Goal: Information Seeking & Learning: Learn about a topic

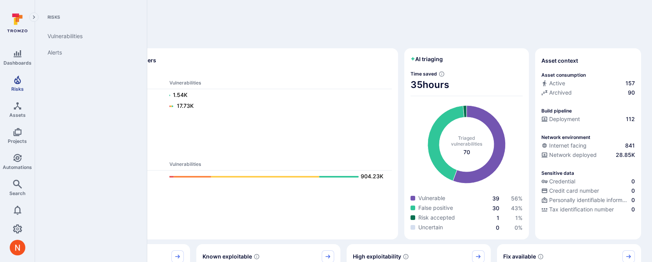
click at [17, 86] on span "Risks" at bounding box center [17, 89] width 12 height 6
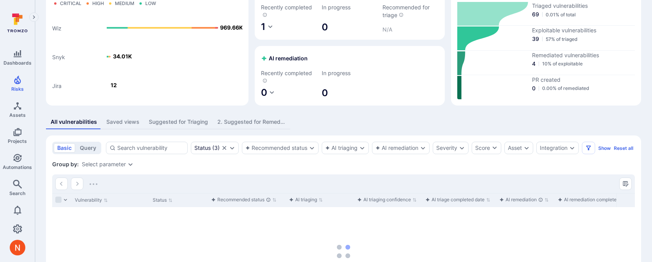
scroll to position [69, 0]
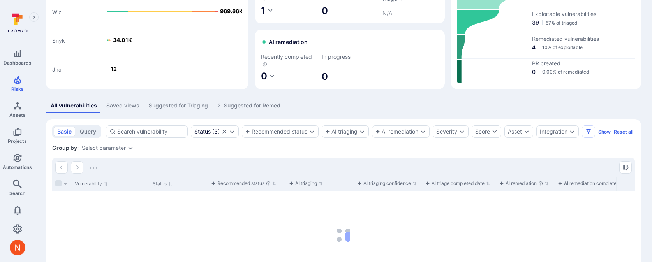
click at [181, 102] on div "Suggested for Triaging" at bounding box center [178, 106] width 59 height 8
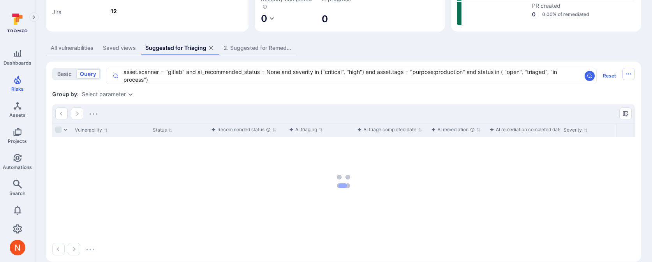
scroll to position [124, 0]
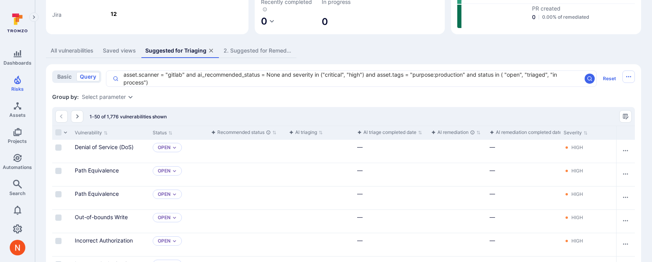
click at [119, 95] on div "Select parameter" at bounding box center [104, 97] width 44 height 6
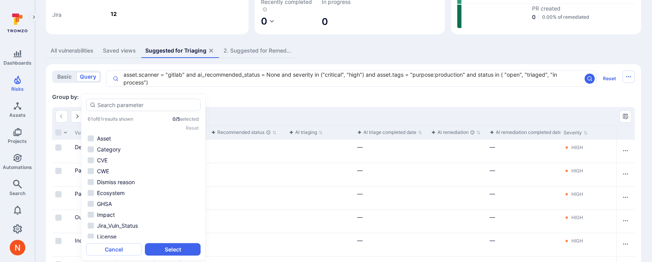
click at [281, 100] on div "Group by: Select parameter" at bounding box center [343, 97] width 583 height 8
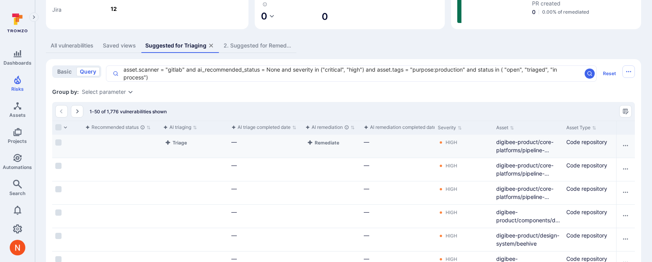
scroll to position [0, 0]
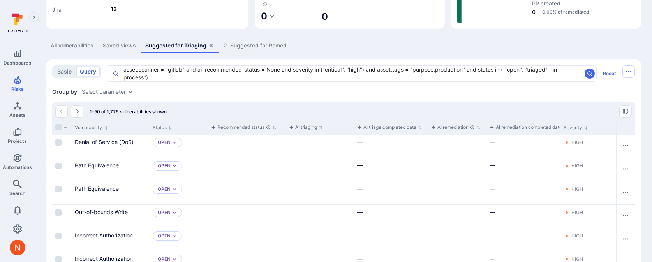
click at [115, 93] on div "Select parameter" at bounding box center [104, 92] width 44 height 6
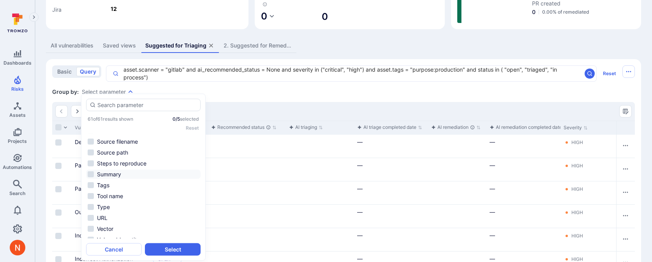
click at [118, 173] on li "Summary" at bounding box center [143, 174] width 114 height 9
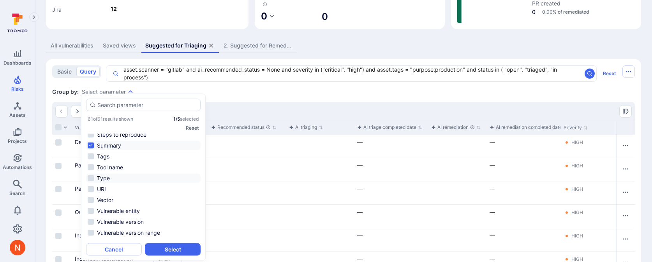
scroll to position [436, 0]
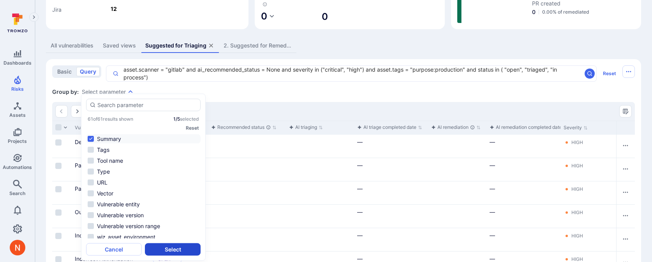
click at [170, 246] on button "Select" at bounding box center [173, 249] width 56 height 12
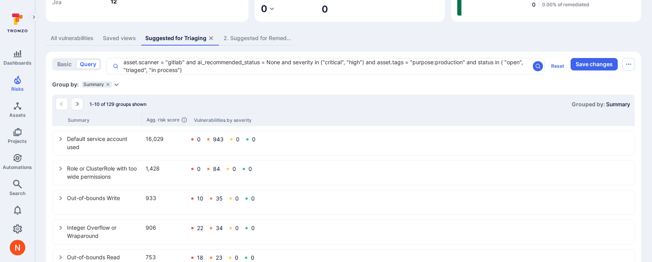
scroll to position [155, 0]
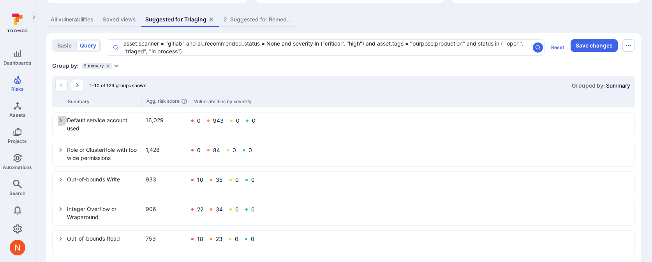
click at [60, 119] on icon "select group" at bounding box center [61, 120] width 6 height 6
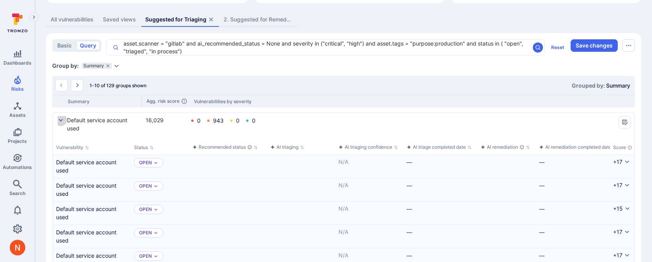
click at [62, 121] on icon "select group" at bounding box center [61, 120] width 6 height 6
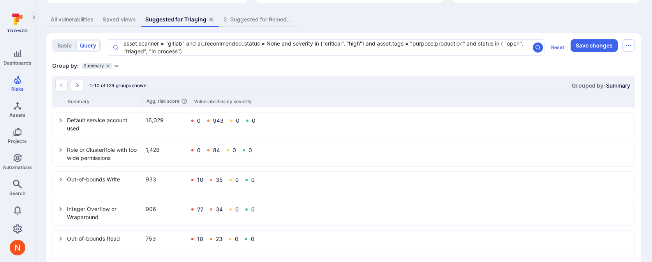
click at [116, 66] on icon "Expand dropdown" at bounding box center [116, 66] width 4 height 3
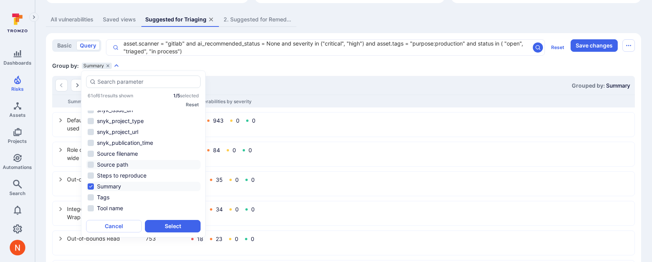
scroll to position [370, 0]
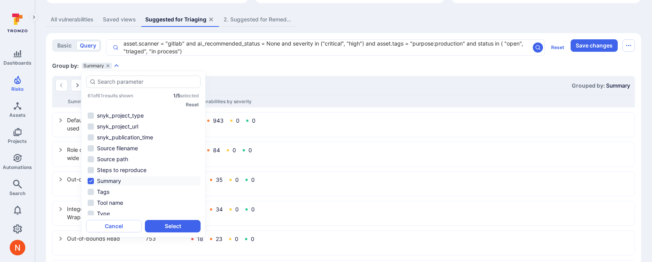
click at [90, 180] on li "Summary" at bounding box center [143, 180] width 114 height 9
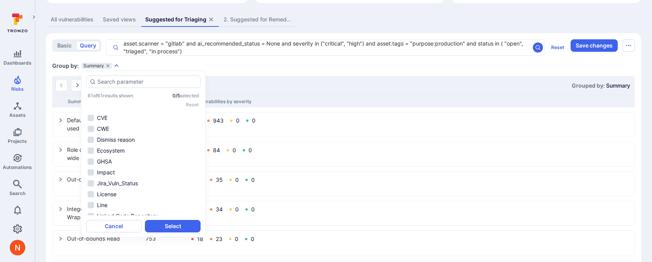
scroll to position [0, 0]
click at [100, 111] on li "Asset" at bounding box center [143, 115] width 114 height 9
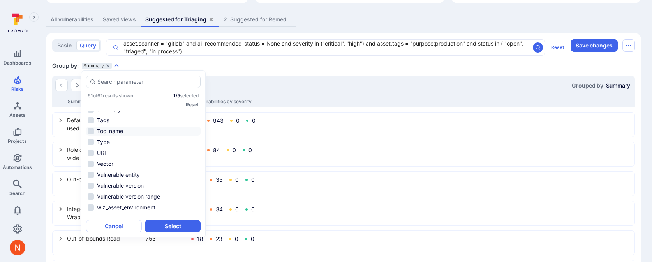
scroll to position [441, 0]
click at [119, 113] on li "Summary" at bounding box center [143, 110] width 114 height 9
click at [171, 229] on button "Select" at bounding box center [173, 226] width 56 height 12
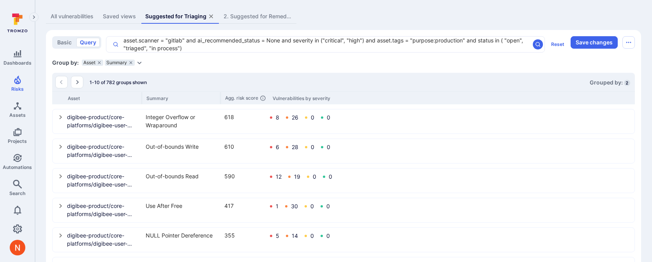
scroll to position [160, 0]
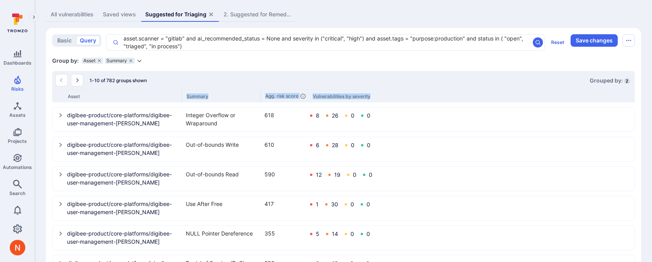
drag, startPoint x: 142, startPoint y: 98, endPoint x: 181, endPoint y: 104, distance: 39.7
click at [181, 104] on div "1-10 of 782 groups shown Grouped by: 2 Asset Summary Agg. risk score Vulnerabil…" at bounding box center [343, 235] width 583 height 328
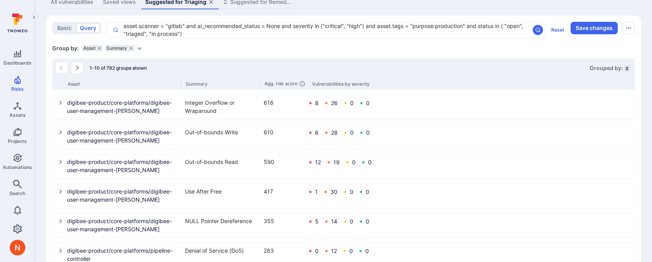
scroll to position [175, 0]
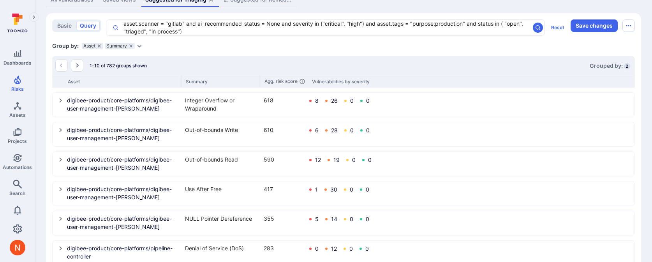
click at [99, 48] on icon "grouping parameters" at bounding box center [99, 46] width 5 height 5
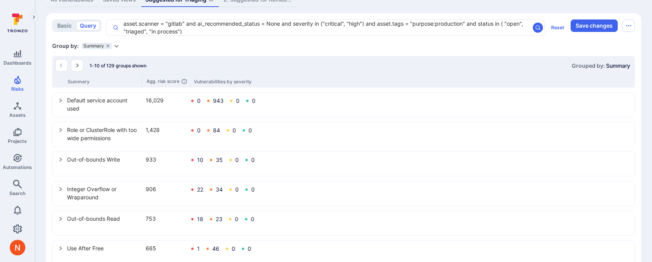
click at [115, 47] on icon "Expand dropdown" at bounding box center [116, 46] width 4 height 3
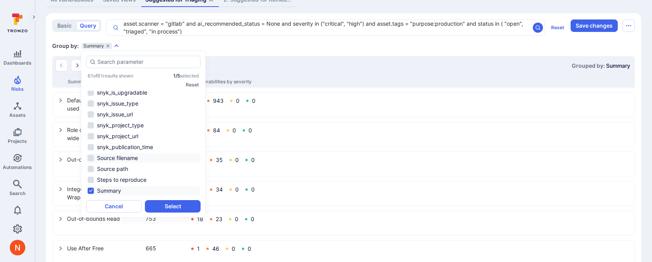
scroll to position [0, 0]
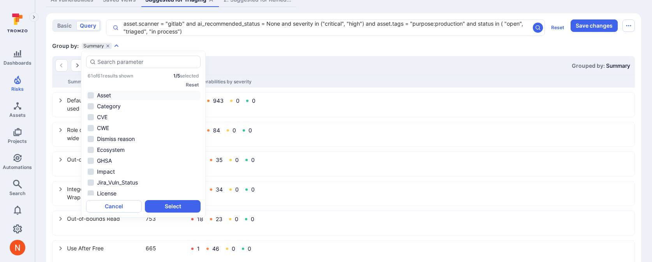
click at [117, 91] on li "Asset" at bounding box center [143, 95] width 114 height 9
click at [166, 208] on button "Select" at bounding box center [173, 206] width 56 height 12
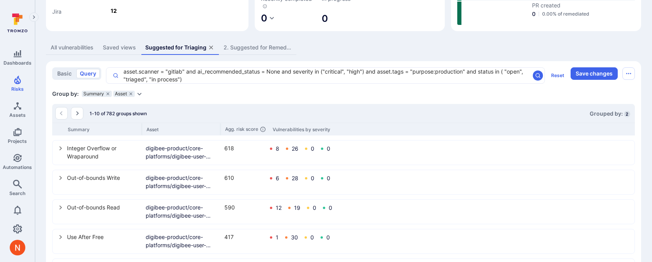
scroll to position [130, 0]
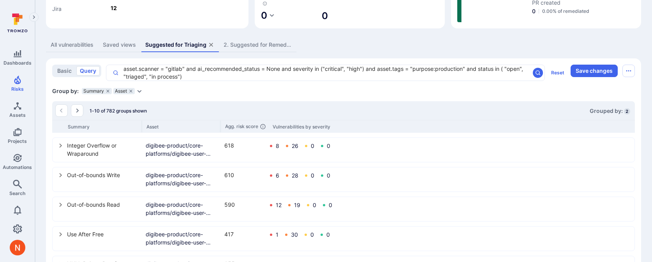
click at [58, 142] on button "select group" at bounding box center [61, 145] width 12 height 12
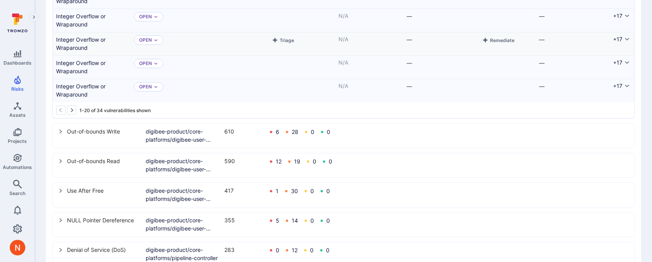
scroll to position [676, 0]
click at [62, 128] on icon "select group" at bounding box center [61, 131] width 6 height 6
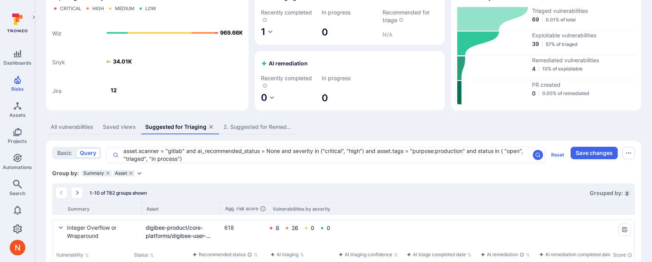
scroll to position [93, 0]
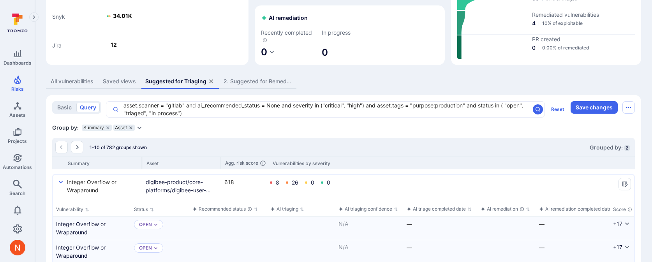
click at [130, 128] on icon "grouping parameters" at bounding box center [130, 127] width 3 height 3
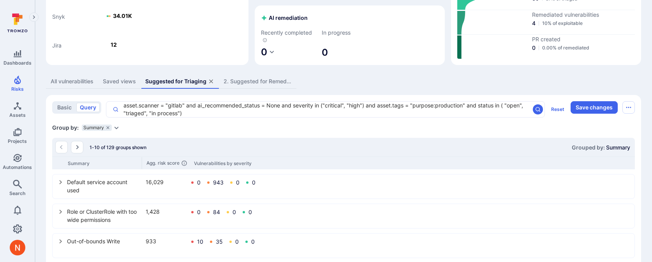
click at [115, 127] on icon "Expand dropdown" at bounding box center [116, 128] width 6 height 6
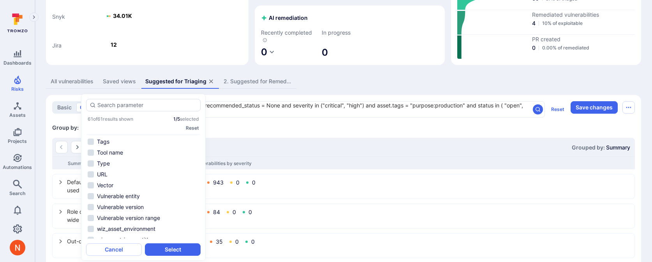
scroll to position [396, 0]
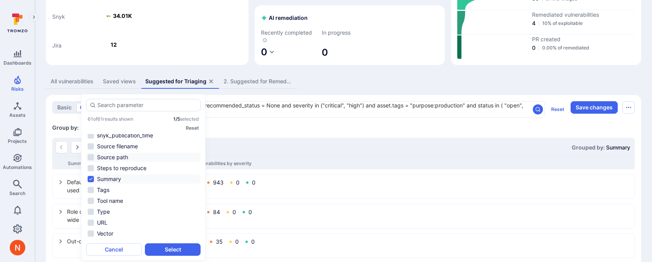
click at [129, 154] on li "Source path" at bounding box center [143, 157] width 114 height 9
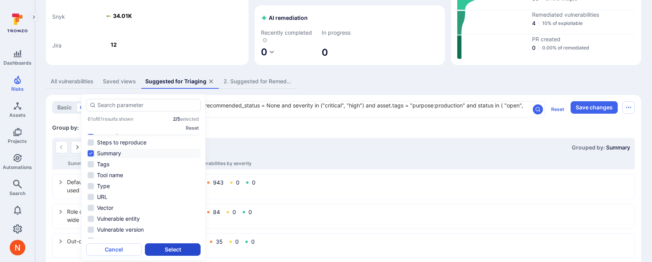
click at [170, 245] on button "Select" at bounding box center [173, 249] width 56 height 12
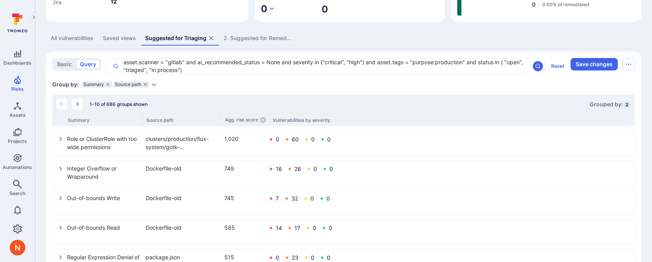
scroll to position [137, 0]
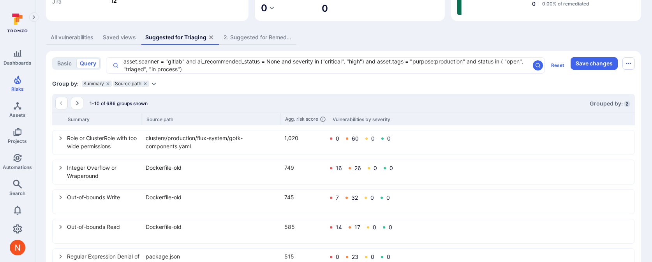
drag, startPoint x: 220, startPoint y: 119, endPoint x: 285, endPoint y: 130, distance: 65.9
click at [285, 130] on div "1-10 of 686 groups shown Grouped by: 2 Summary Source path Agg. risk score Vuln…" at bounding box center [343, 258] width 583 height 328
click at [59, 166] on icon "select group" at bounding box center [61, 168] width 6 height 6
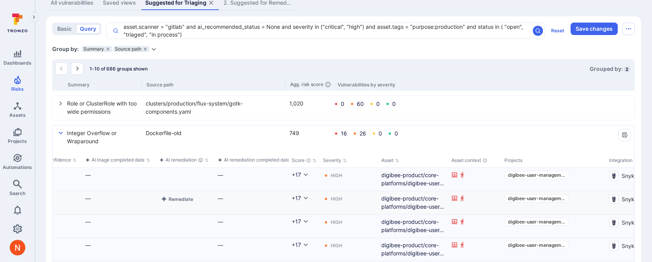
scroll to position [0, 324]
click at [445, 159] on div "Asset" at bounding box center [410, 161] width 70 height 14
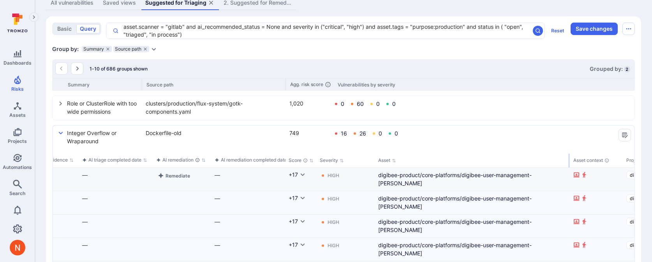
drag, startPoint x: 444, startPoint y: 159, endPoint x: 555, endPoint y: 168, distance: 111.8
click at [569, 157] on div "select group" at bounding box center [569, 161] width 1 height 14
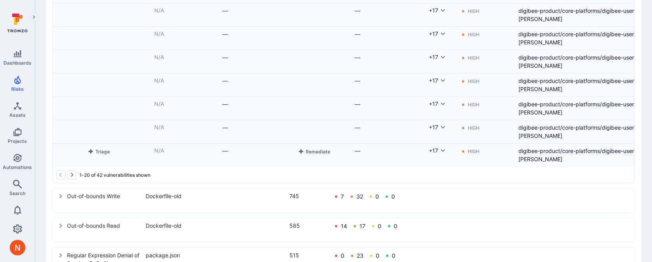
scroll to position [0, 0]
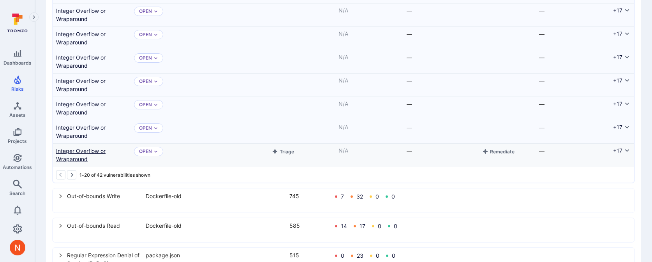
click at [95, 153] on link "Integer Overflow or Wraparound" at bounding box center [92, 155] width 72 height 16
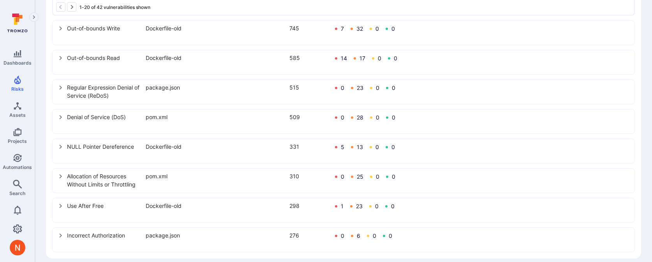
scroll to position [805, 0]
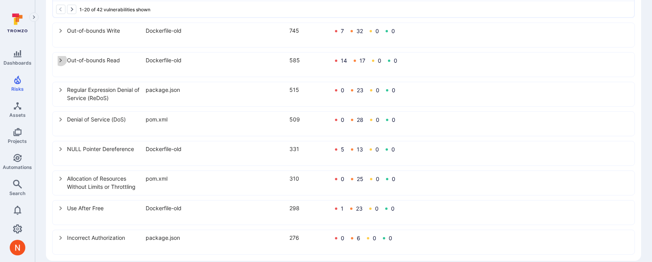
click at [60, 63] on button "select group" at bounding box center [61, 60] width 12 height 12
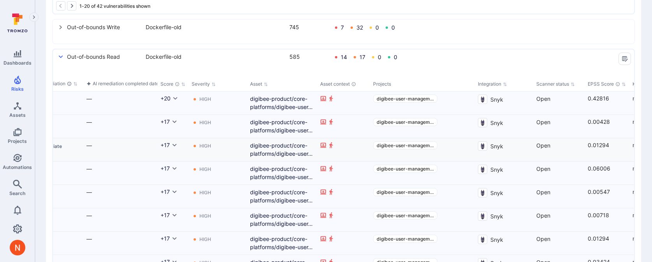
scroll to position [0, 470]
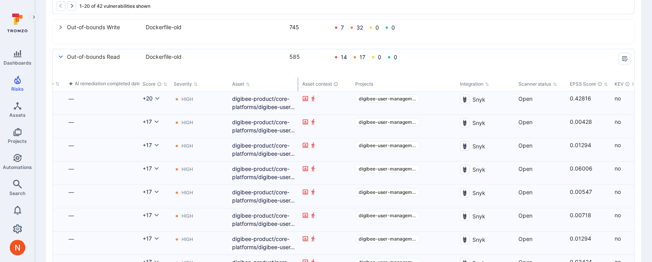
drag, startPoint x: 298, startPoint y: 85, endPoint x: 430, endPoint y: 70, distance: 132.8
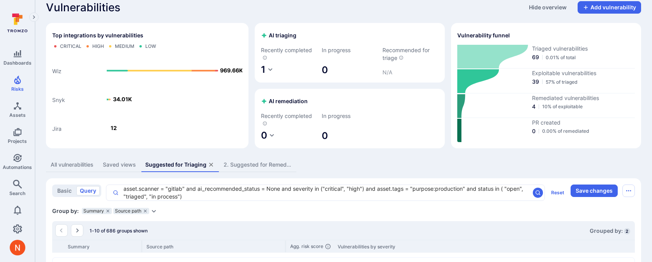
scroll to position [0, 0]
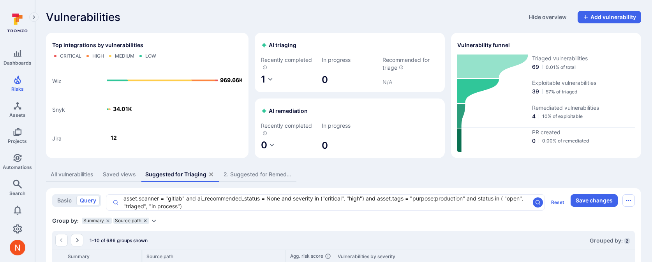
click at [145, 220] on icon "grouping parameters" at bounding box center [145, 220] width 3 height 3
click at [116, 221] on icon "Expand dropdown" at bounding box center [116, 221] width 6 height 6
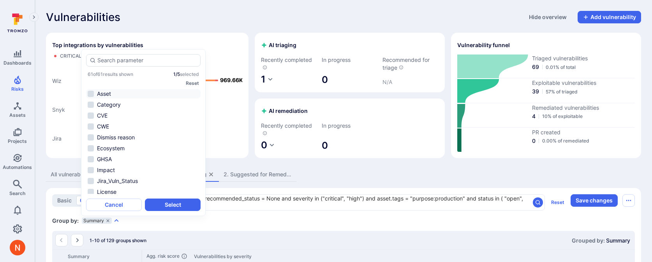
click at [126, 95] on li "Asset" at bounding box center [143, 93] width 114 height 9
click at [174, 202] on button "Select" at bounding box center [173, 205] width 56 height 12
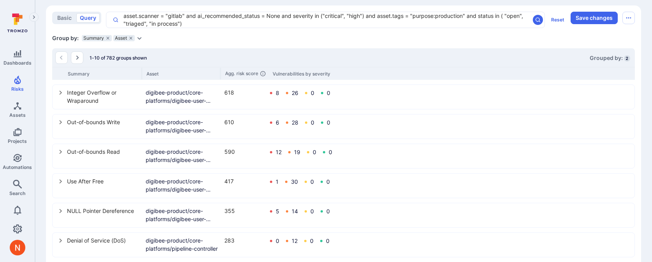
scroll to position [131, 0]
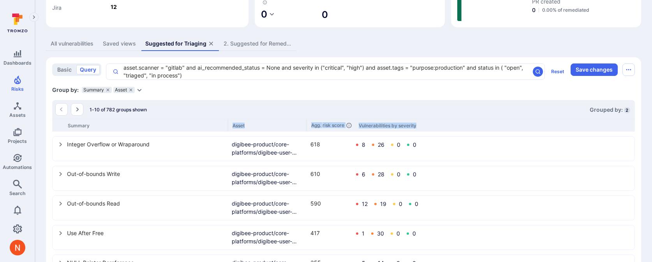
drag, startPoint x: 141, startPoint y: 127, endPoint x: 227, endPoint y: 132, distance: 86.2
click at [227, 132] on div "1-10 of 782 groups shown Grouped by: 2 Summary Asset Agg. risk score Vulnerabil…" at bounding box center [343, 264] width 583 height 328
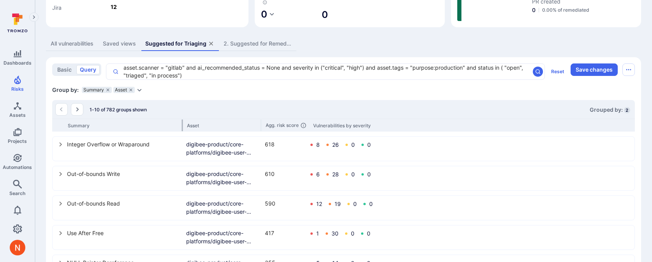
drag, startPoint x: 227, startPoint y: 125, endPoint x: 182, endPoint y: 125, distance: 45.6
click at [182, 125] on div at bounding box center [182, 126] width 1 height 12
click at [56, 144] on div "Integer Overflow or Wraparound digibee-product/core-platforms/digibee-user-mana…" at bounding box center [343, 148] width 581 height 23
click at [56, 145] on div "Integer Overflow or Wraparound digibee-product/core-platforms/digibee-user-mana…" at bounding box center [343, 148] width 581 height 23
click at [57, 146] on div "Integer Overflow or Wraparound digibee-product/core-platforms/digibee-user-mana…" at bounding box center [343, 148] width 581 height 23
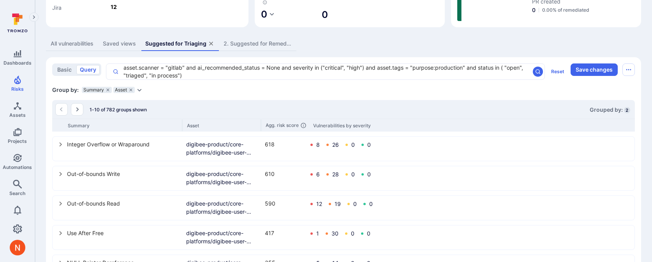
click at [62, 147] on icon "select group" at bounding box center [61, 144] width 6 height 6
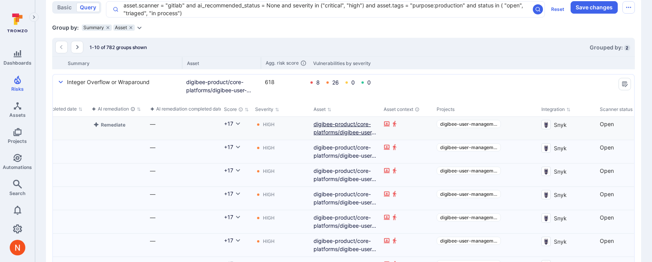
scroll to position [169, 0]
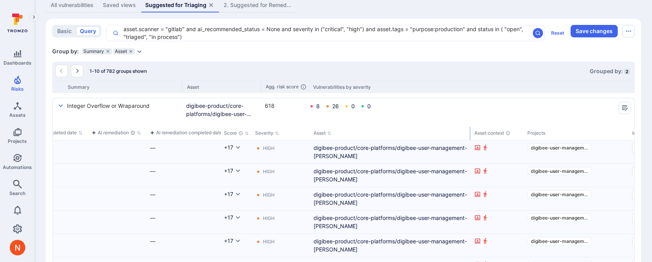
drag, startPoint x: 379, startPoint y: 136, endPoint x: 469, endPoint y: 136, distance: 89.6
click at [470, 136] on div "select group" at bounding box center [470, 134] width 1 height 14
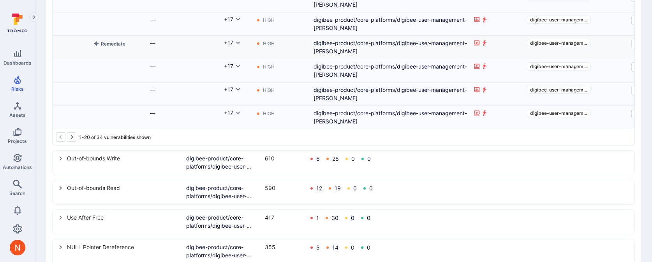
scroll to position [0, 0]
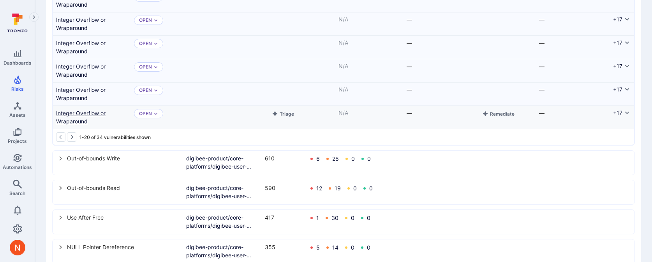
click at [74, 115] on link "Integer Overflow or Wraparound" at bounding box center [92, 117] width 72 height 16
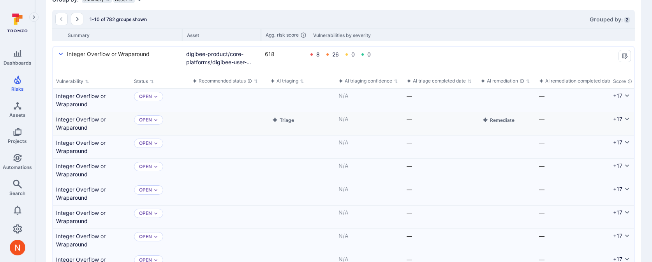
scroll to position [165, 0]
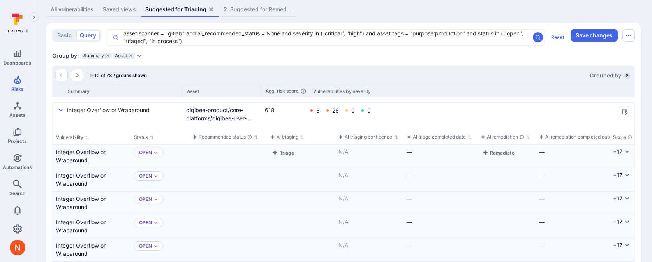
click at [69, 153] on link "Integer Overflow or Wraparound" at bounding box center [92, 156] width 72 height 16
click at [130, 55] on icon "grouping parameters" at bounding box center [130, 55] width 3 height 3
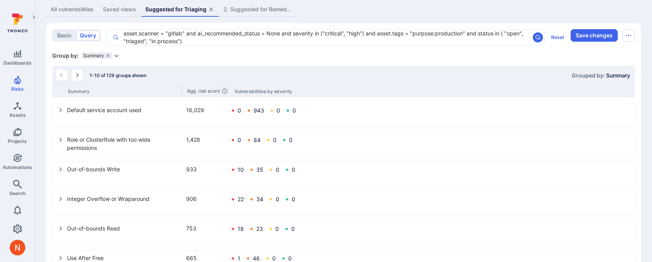
click at [116, 55] on icon "Expand dropdown" at bounding box center [116, 56] width 6 height 6
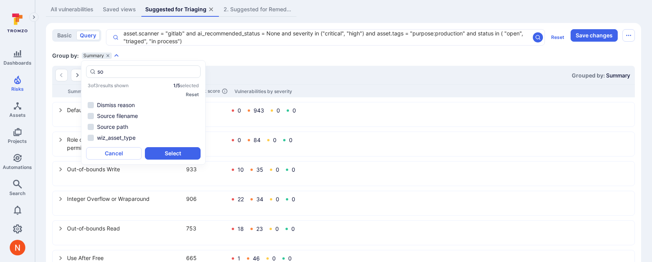
scroll to position [0, 0]
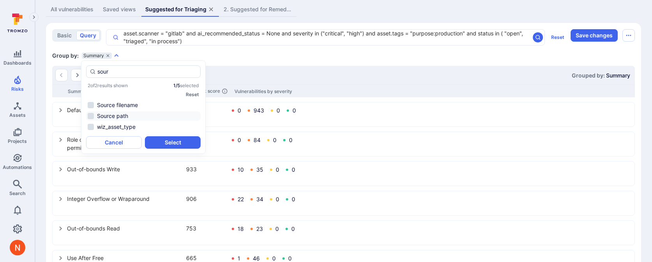
click at [136, 112] on li "Source path" at bounding box center [143, 115] width 114 height 9
type input "sour"
click at [173, 137] on button "Select" at bounding box center [173, 142] width 56 height 12
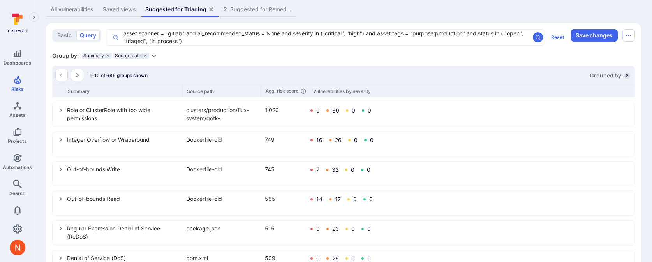
click at [156, 56] on icon "Expand dropdown" at bounding box center [154, 56] width 6 height 6
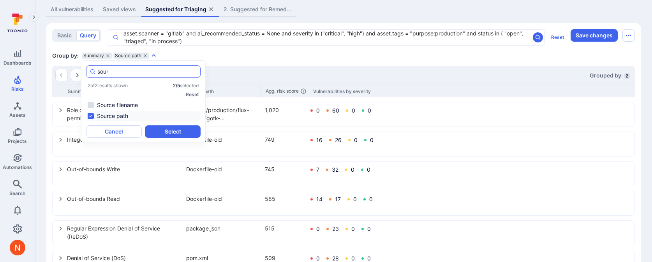
click at [120, 77] on div "sour" at bounding box center [143, 71] width 114 height 12
click at [121, 73] on input "sour" at bounding box center [147, 72] width 100 height 8
type input "s"
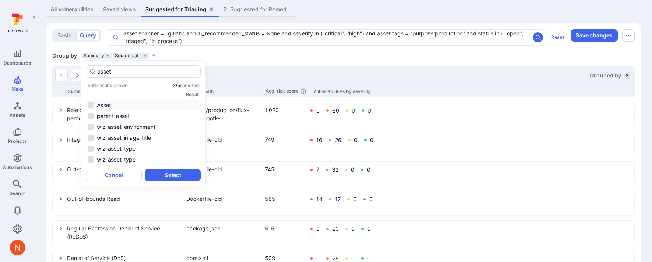
click at [123, 104] on li "Asset" at bounding box center [143, 104] width 114 height 9
type input "asset"
click at [159, 171] on button "Select" at bounding box center [173, 175] width 56 height 12
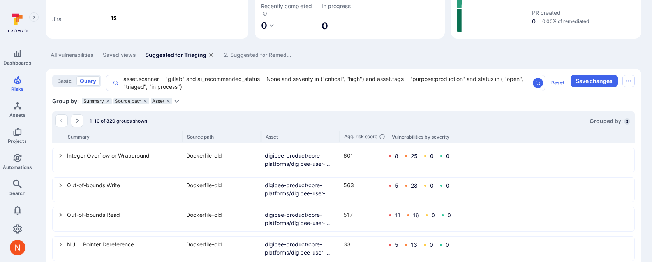
scroll to position [178, 0]
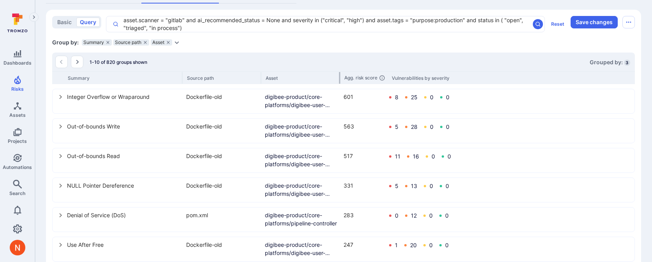
click at [339, 79] on div "Asset" at bounding box center [303, 78] width 74 height 6
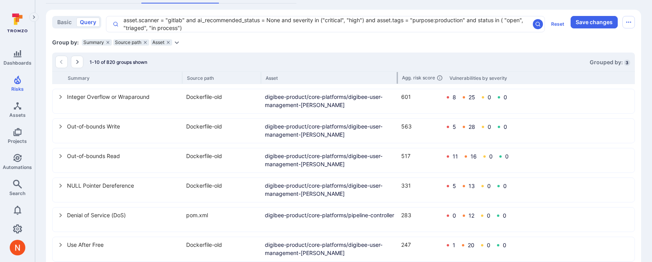
drag, startPoint x: 339, startPoint y: 79, endPoint x: 397, endPoint y: 81, distance: 57.7
click at [397, 81] on div at bounding box center [397, 78] width 1 height 12
click at [58, 99] on icon "select group" at bounding box center [61, 97] width 6 height 6
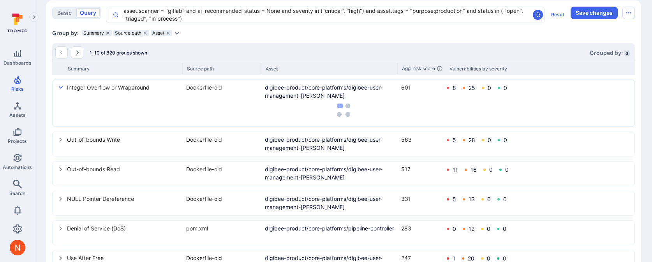
scroll to position [189, 0]
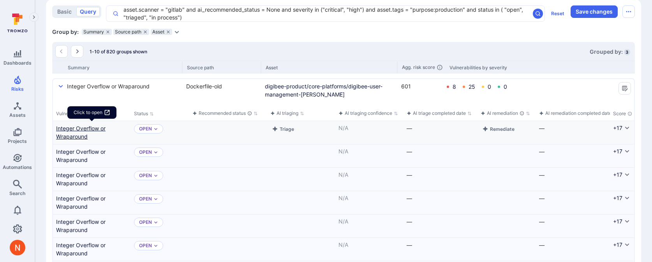
click at [89, 132] on link "Integer Overflow or Wraparound" at bounding box center [92, 132] width 72 height 16
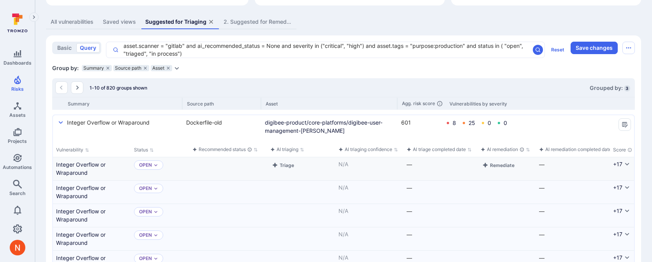
scroll to position [152, 0]
drag, startPoint x: 108, startPoint y: 69, endPoint x: 192, endPoint y: 70, distance: 84.1
click at [192, 70] on div "Group by: Summary Source path Asset Select parameter" at bounding box center [343, 69] width 583 height 8
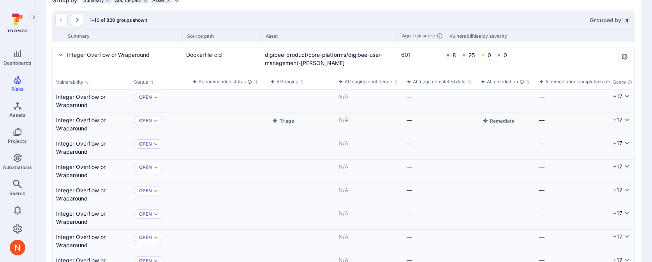
scroll to position [224, 0]
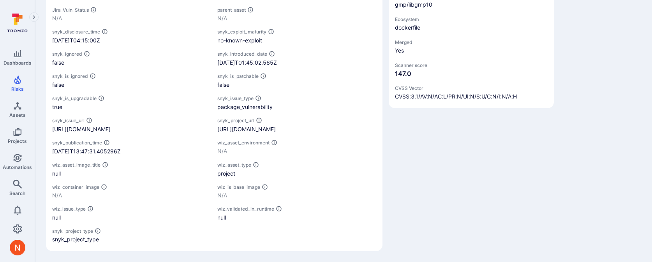
scroll to position [586, 0]
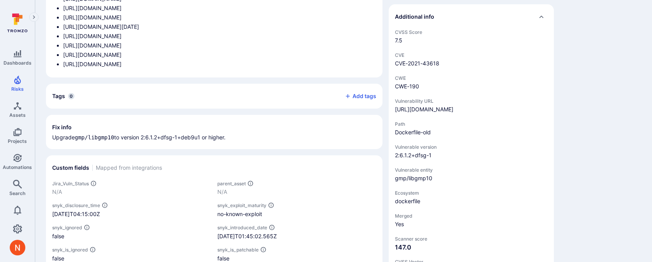
scroll to position [404, 0]
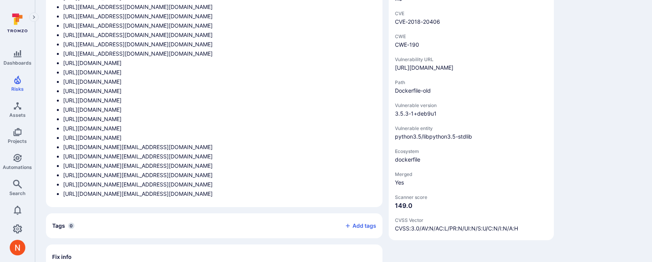
scroll to position [447, 0]
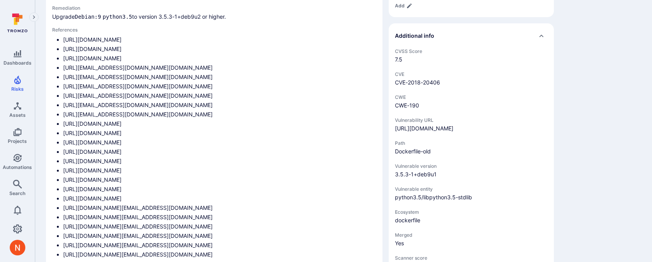
scroll to position [387, 0]
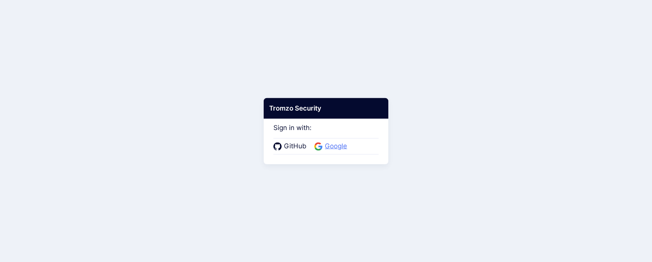
click at [329, 147] on span "Google" at bounding box center [335, 146] width 27 height 10
